Goal: Information Seeking & Learning: Understand process/instructions

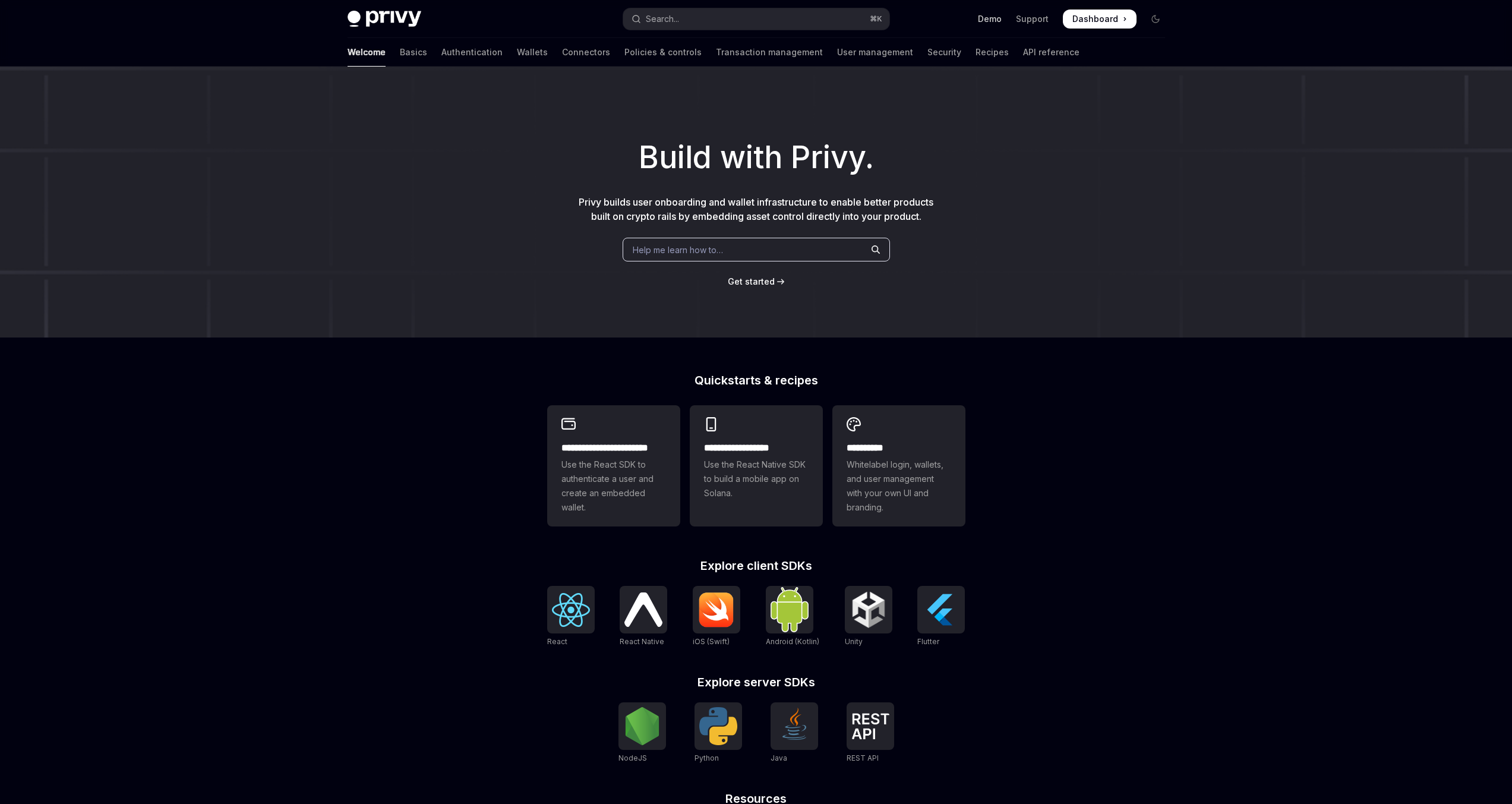
click at [997, 15] on link "Demo" at bounding box center [990, 19] width 24 height 12
click at [274, 296] on div "Build with Privy. Privy builds user onboarding and wallet infrastructure to ena…" at bounding box center [756, 202] width 1512 height 271
click at [441, 49] on link "Authentication" at bounding box center [471, 52] width 61 height 29
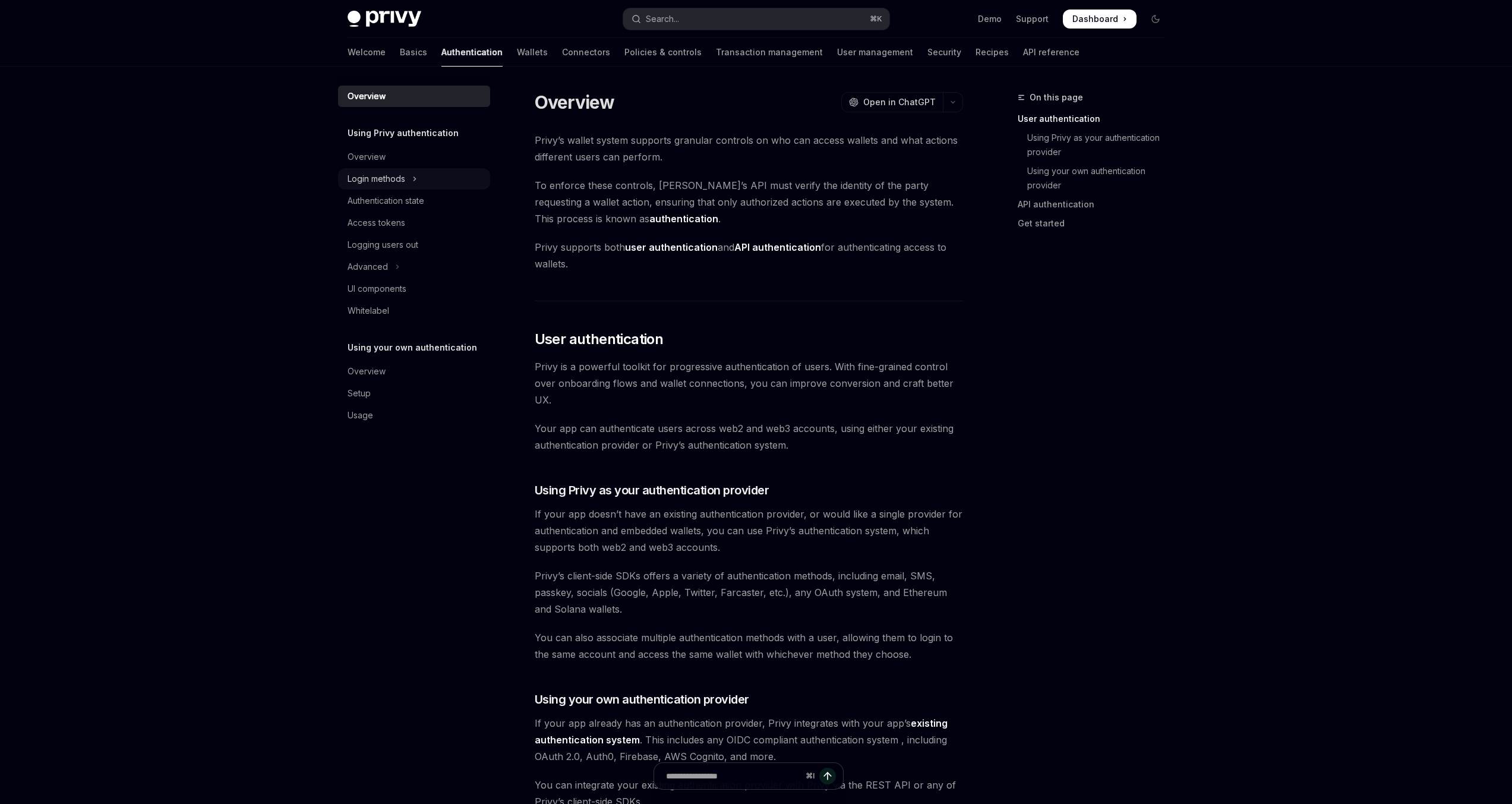
click at [402, 178] on div "Login methods" at bounding box center [376, 178] width 57 height 14
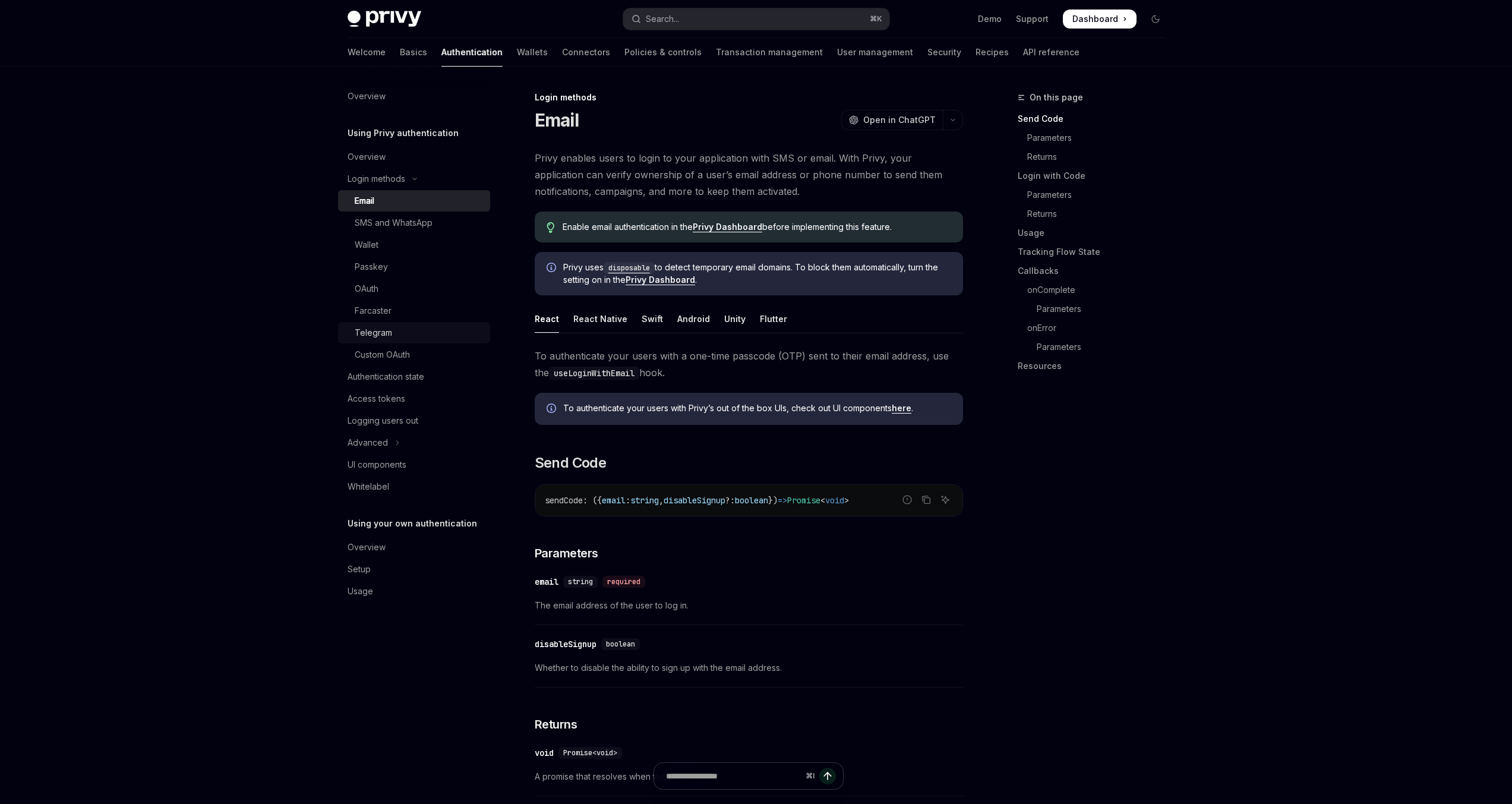
click at [405, 333] on div "Telegram" at bounding box center [418, 333] width 128 height 14
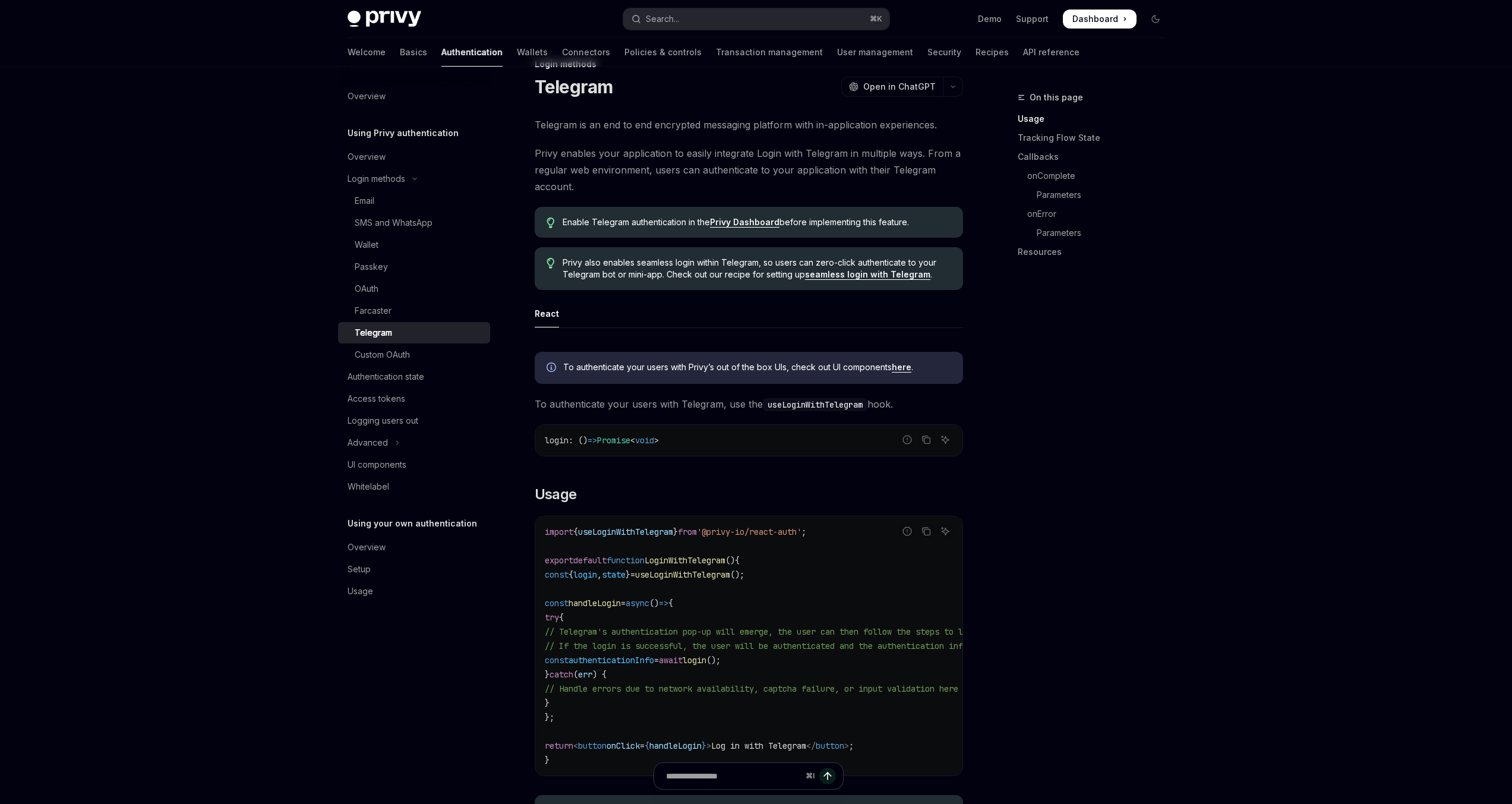
scroll to position [142, 0]
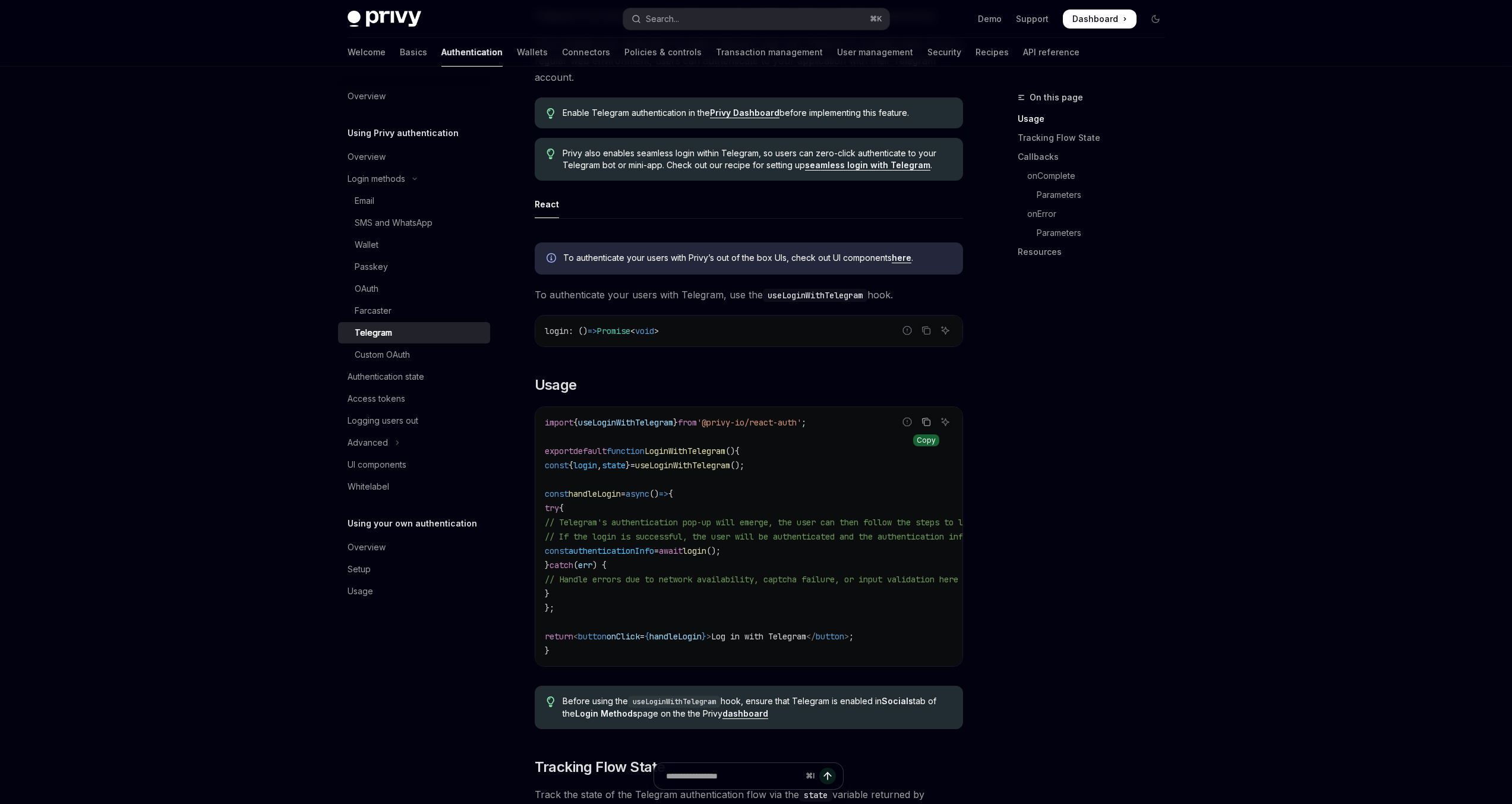
click at [930, 423] on icon "Copy the contents from the code block" at bounding box center [926, 423] width 6 height 6
click at [1027, 492] on div "On this page Usage Tracking Flow State Callbacks onComplete Parameters onError …" at bounding box center [1084, 447] width 181 height 714
click at [851, 163] on link "seamless login with Telegram" at bounding box center [867, 165] width 125 height 11
type textarea "*"
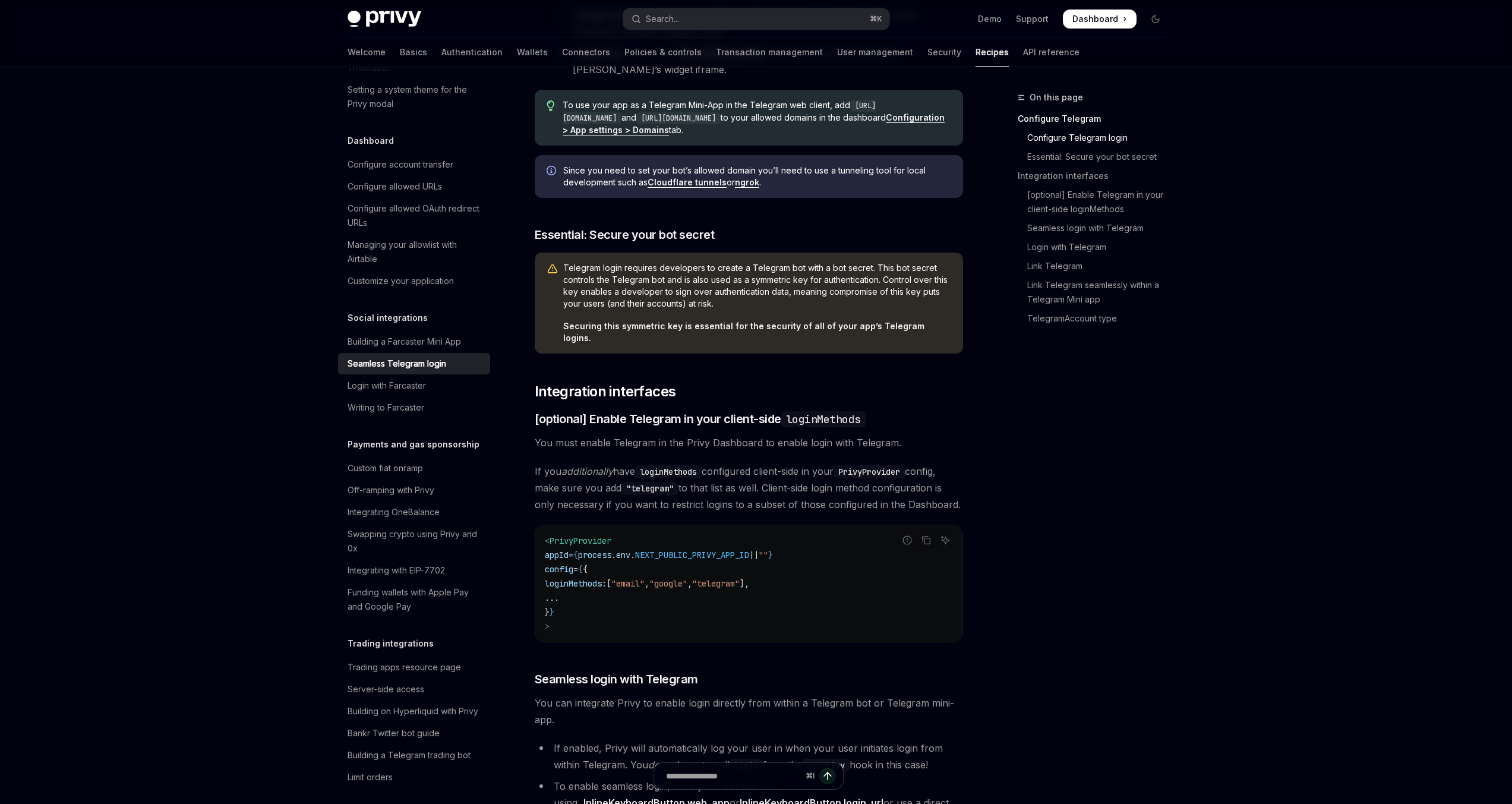
scroll to position [551, 0]
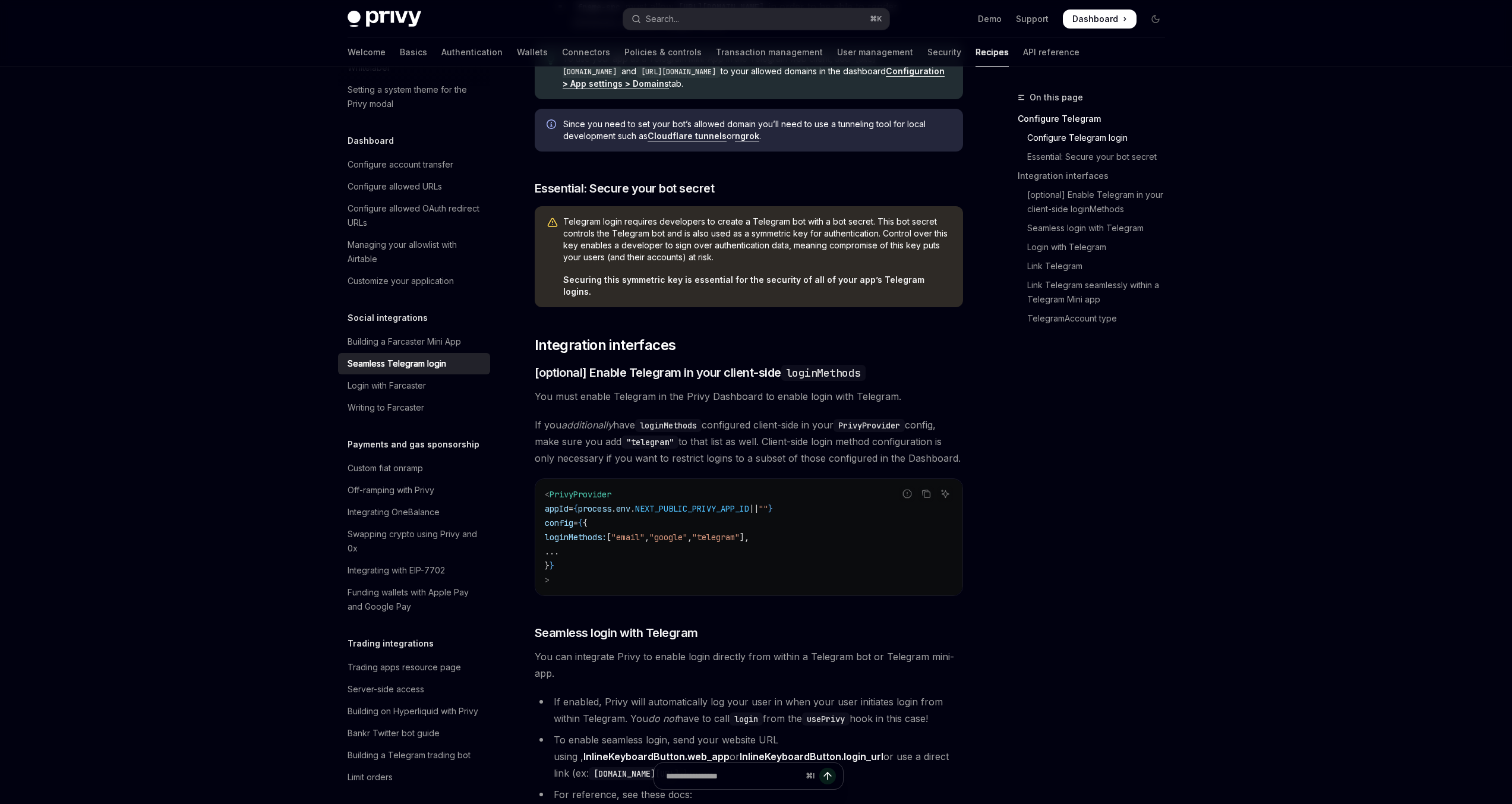
drag, startPoint x: 605, startPoint y: 567, endPoint x: 552, endPoint y: 471, distance: 109.7
click at [552, 479] on div "< PrivyProvider appId = { process . env . NEXT_PUBLIC_PRIVY_APP_ID || "" } conf…" at bounding box center [748, 537] width 427 height 116
copy code "< PrivyProvider appId = { process . env . NEXT_PUBLIC_PRIVY_APP_ID || "" } conf…"
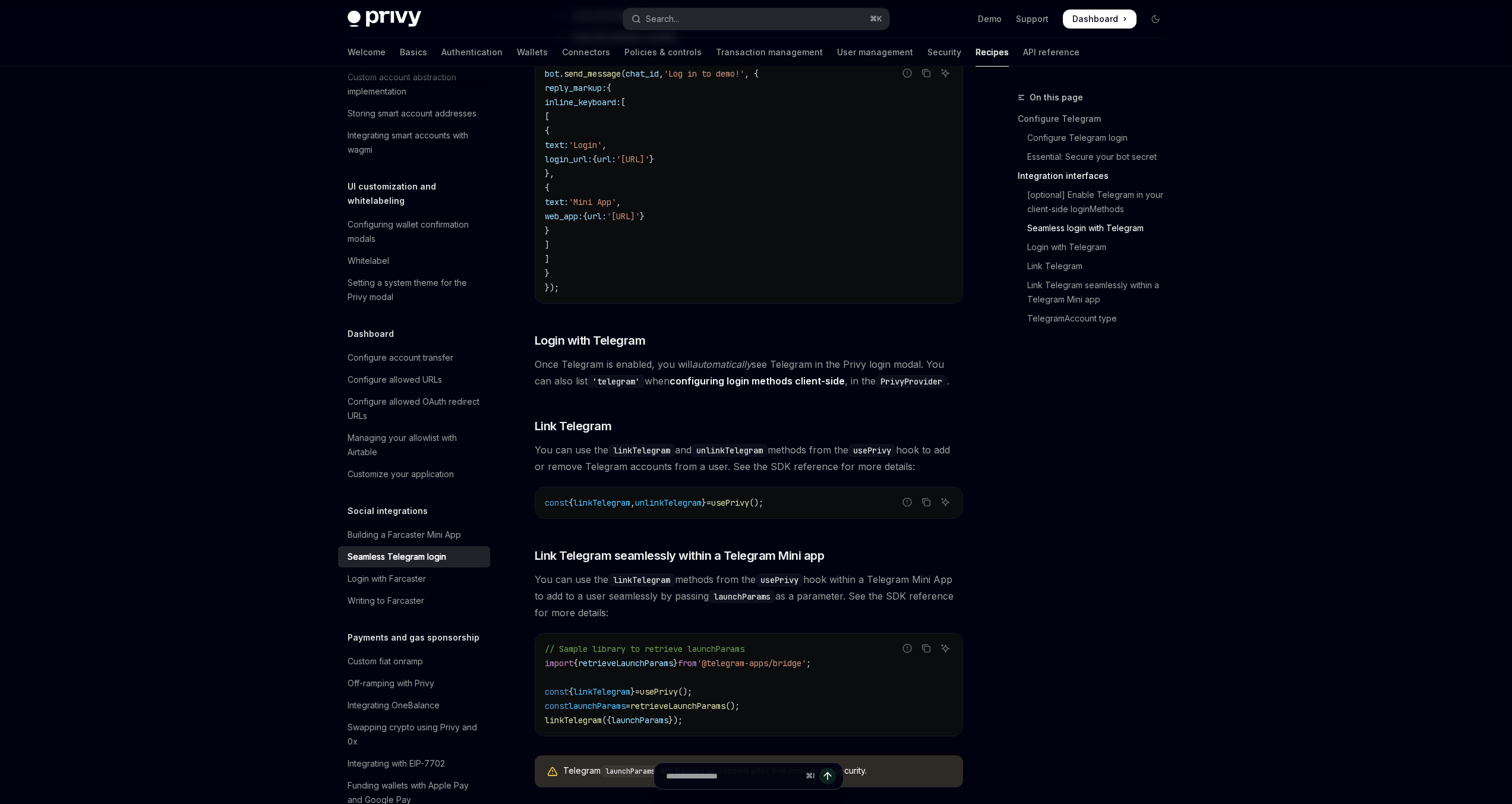
scroll to position [1346, 0]
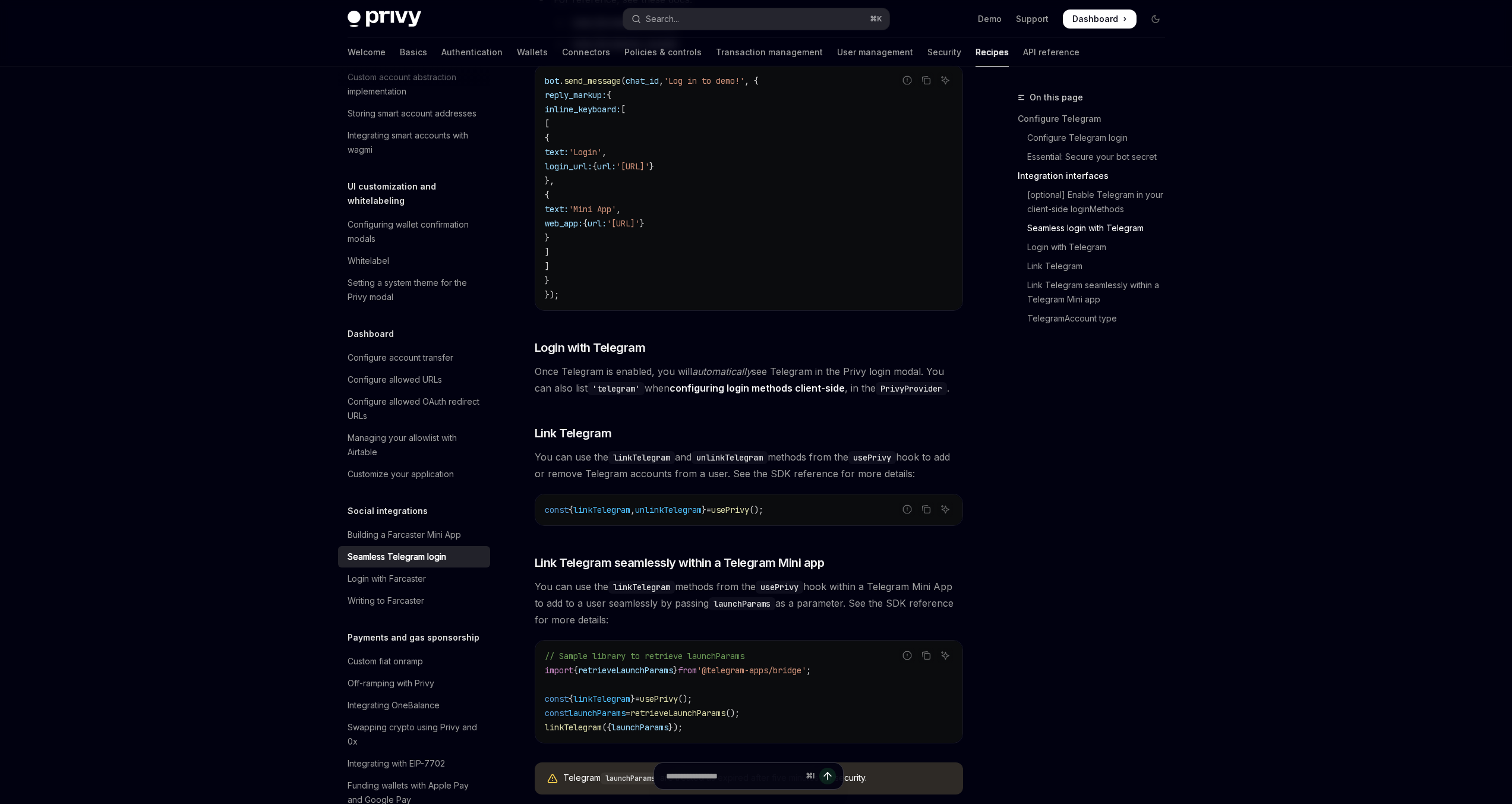
click at [651, 581] on code "linkTelegram" at bounding box center [642, 588] width 67 height 13
